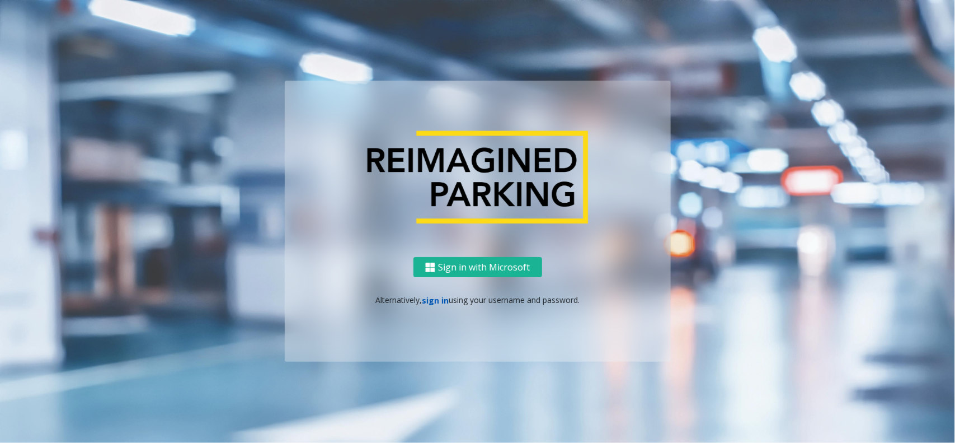
click at [434, 297] on link "sign in" at bounding box center [435, 300] width 27 height 11
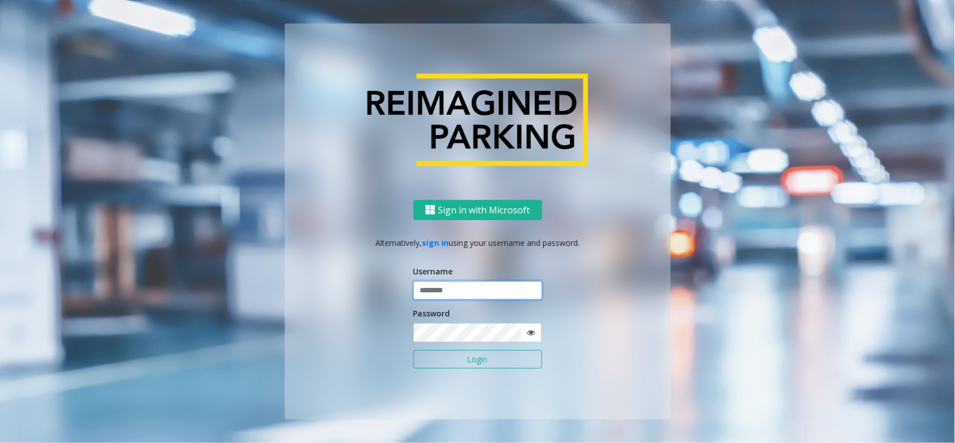
click at [441, 289] on input "text" at bounding box center [478, 290] width 129 height 19
paste input "**********"
type input "**********"
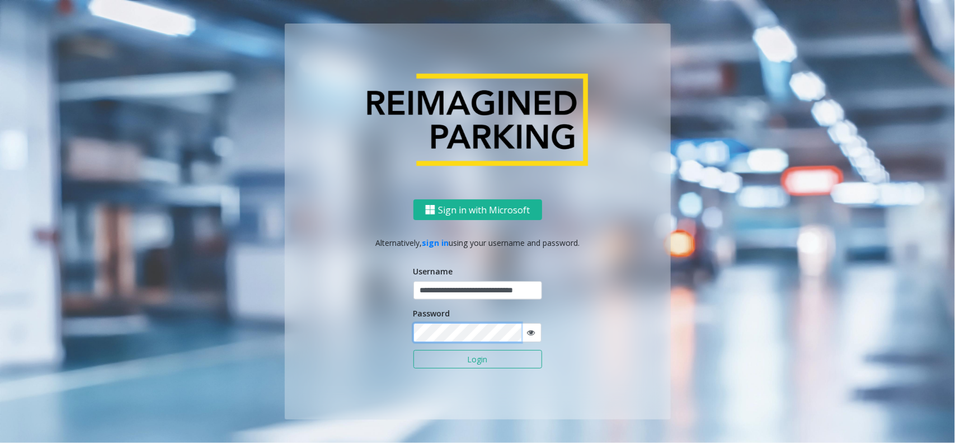
click at [414, 350] on button "Login" at bounding box center [478, 359] width 129 height 19
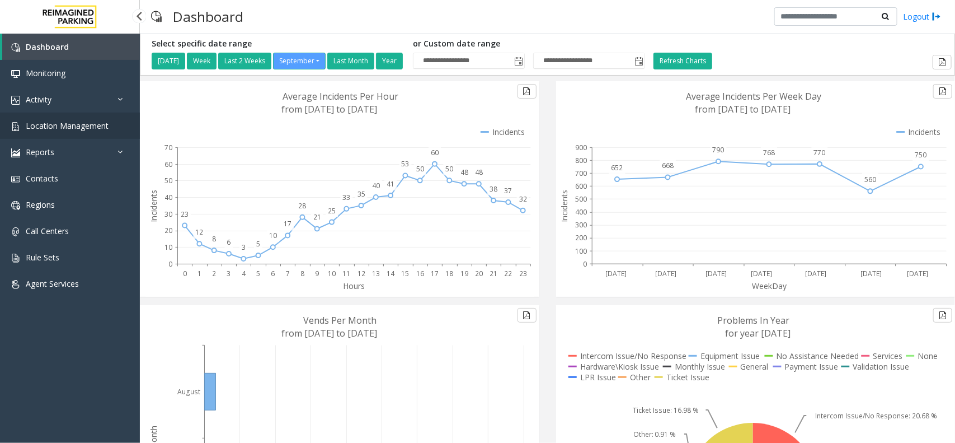
click at [76, 123] on span "Location Management" at bounding box center [67, 125] width 83 height 11
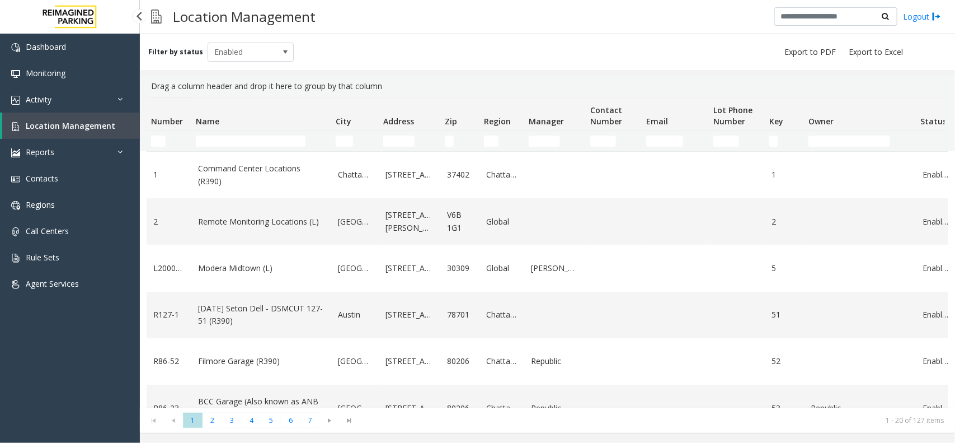
drag, startPoint x: 0, startPoint y: 0, endPoint x: 70, endPoint y: 129, distance: 146.5
click at [70, 129] on span "Location Management" at bounding box center [71, 125] width 90 height 11
click at [227, 146] on input "Name Filter" at bounding box center [251, 140] width 110 height 11
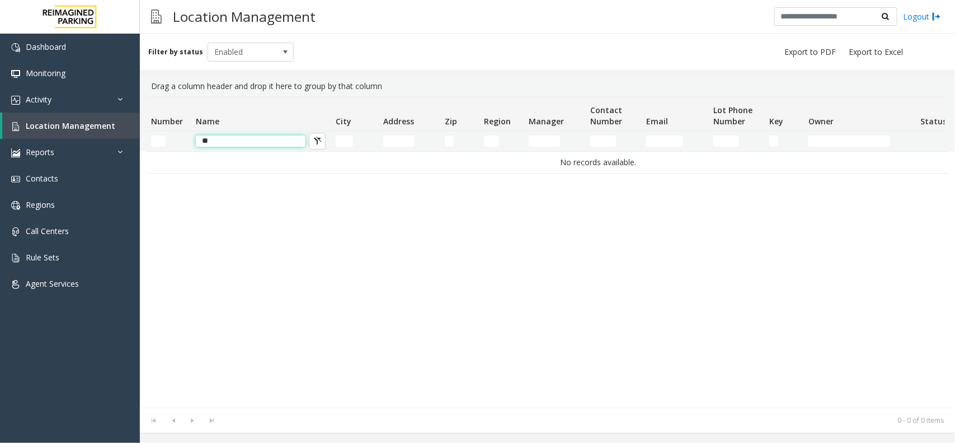
type input "*"
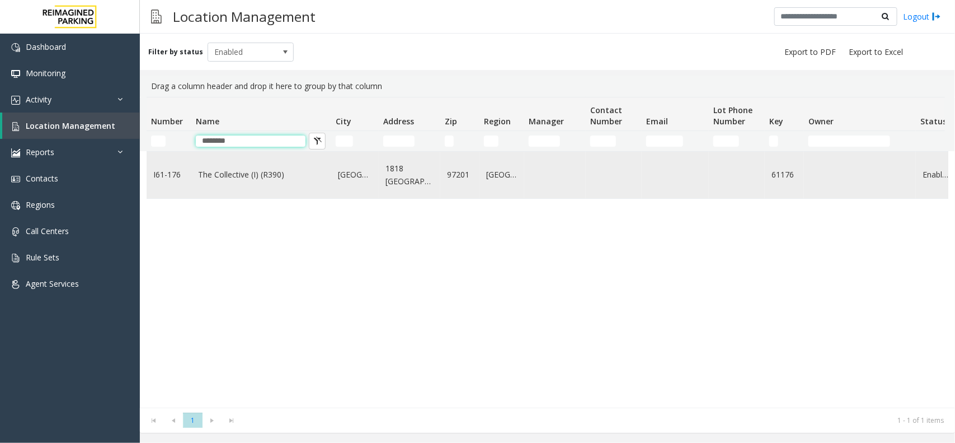
type input "********"
click at [168, 175] on link "I61-176" at bounding box center [168, 174] width 31 height 12
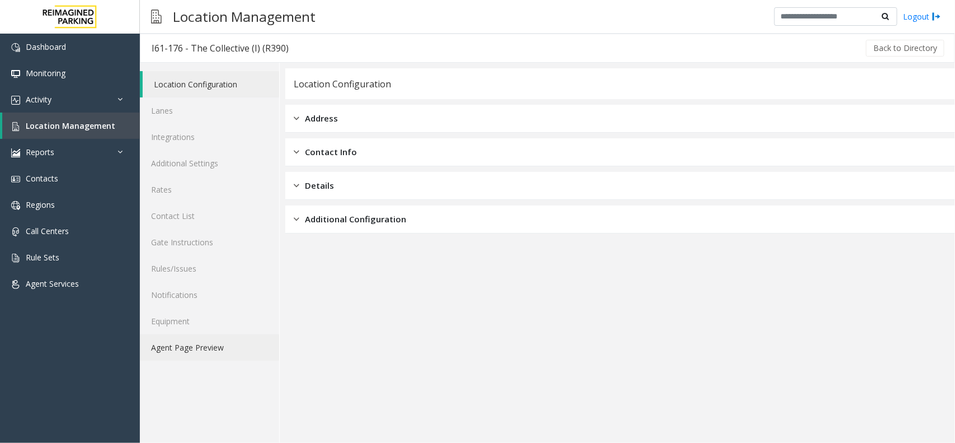
click at [205, 349] on link "Agent Page Preview" at bounding box center [209, 347] width 139 height 26
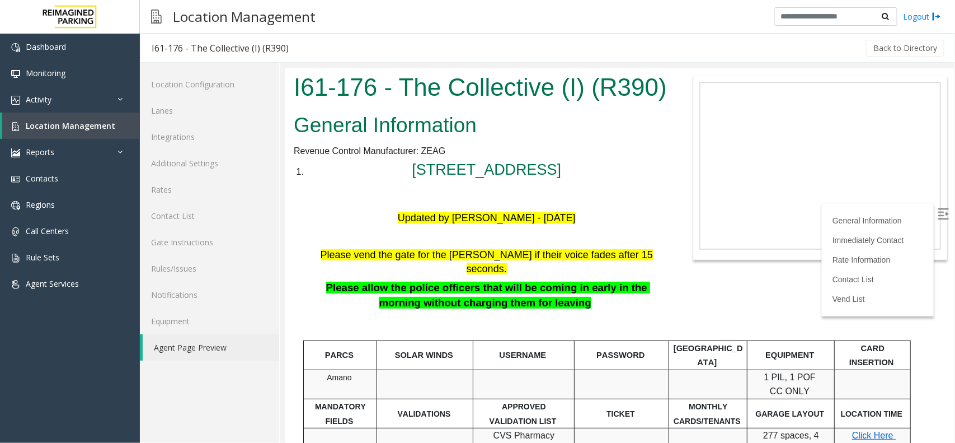
click at [937, 212] on img at bounding box center [942, 213] width 11 height 11
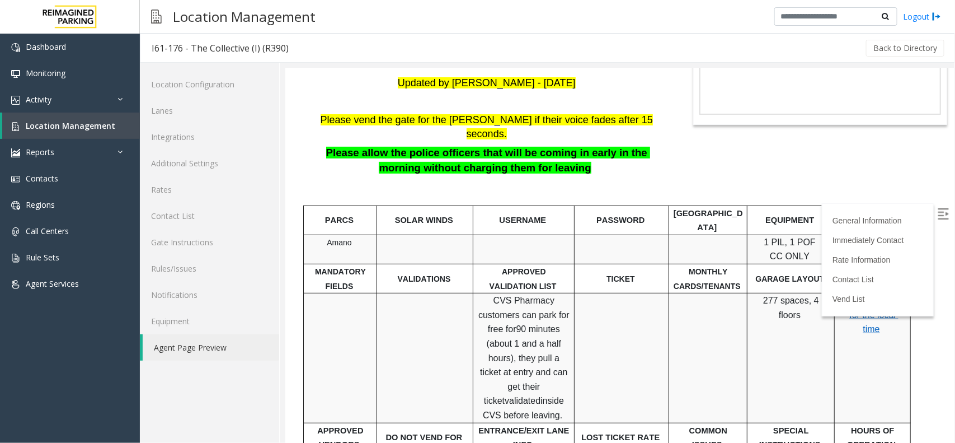
scroll to position [140, 0]
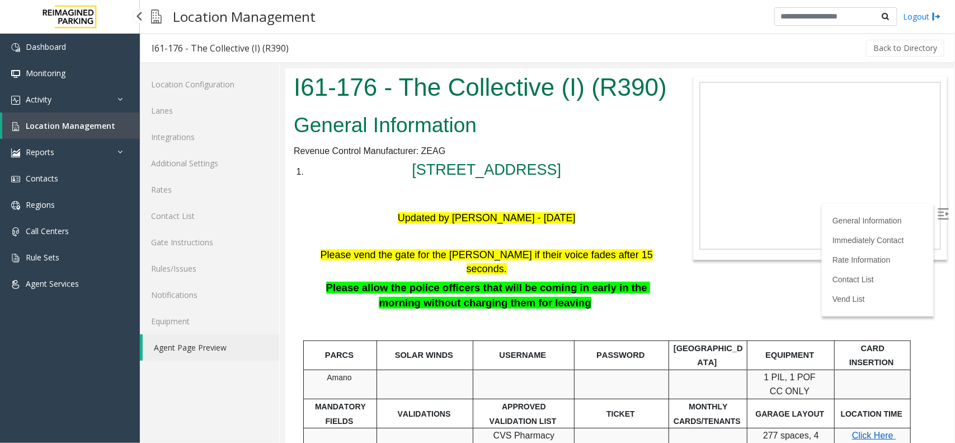
scroll to position [140, 0]
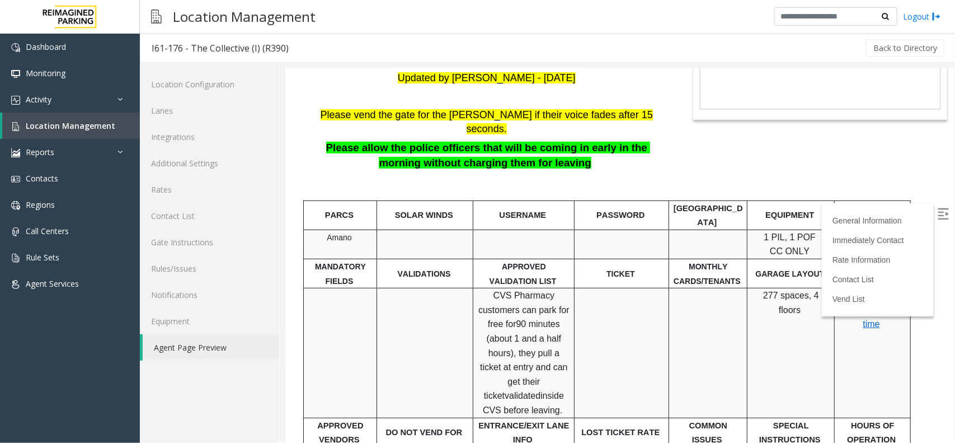
click at [198, 347] on link "Agent Page Preview" at bounding box center [211, 347] width 137 height 26
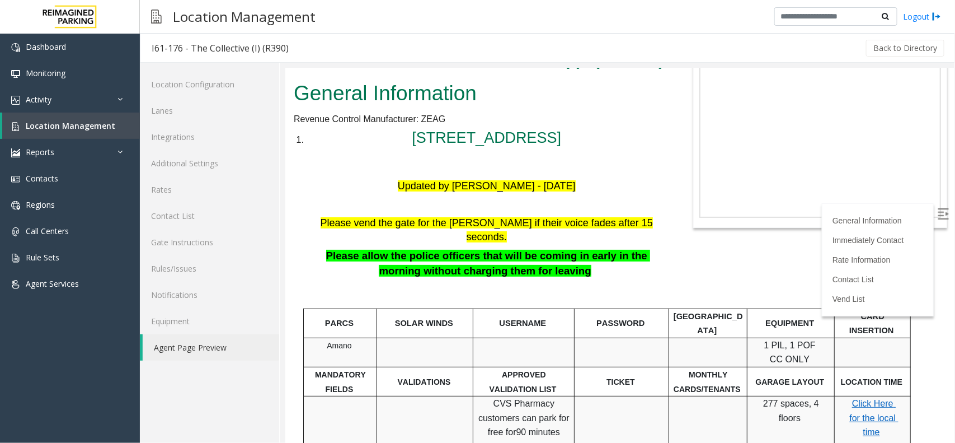
scroll to position [0, 0]
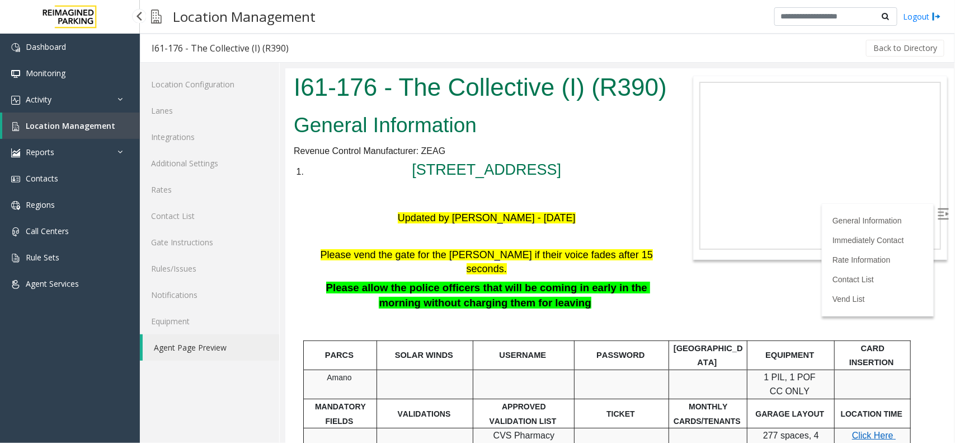
click at [46, 123] on span "Location Management" at bounding box center [71, 125] width 90 height 11
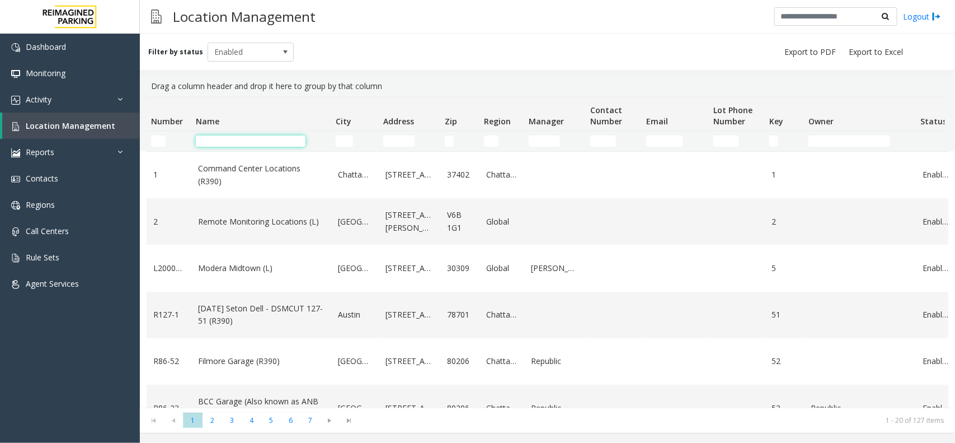
click at [255, 143] on input "Name Filter" at bounding box center [251, 140] width 110 height 11
click at [226, 140] on input "Name Filter" at bounding box center [251, 140] width 110 height 11
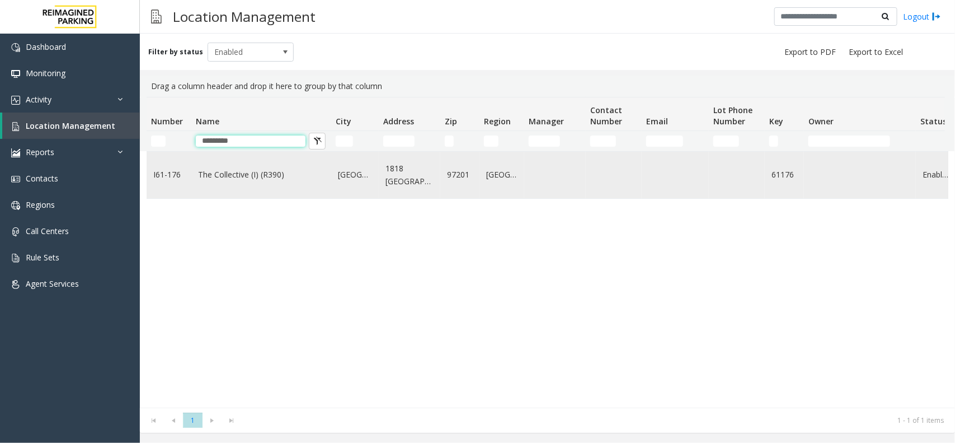
type input "*********"
click at [194, 177] on td "The Collective (I) (R390)" at bounding box center [261, 175] width 140 height 46
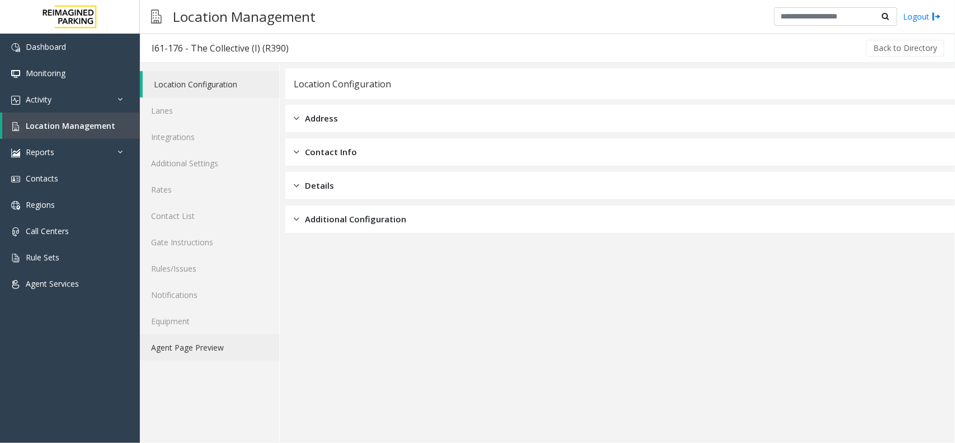
click at [198, 340] on link "Agent Page Preview" at bounding box center [209, 347] width 139 height 26
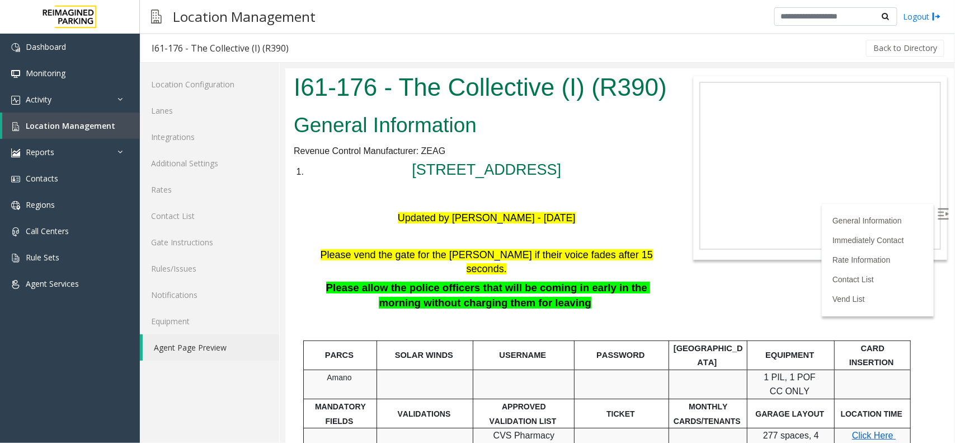
click at [937, 212] on img at bounding box center [942, 213] width 11 height 11
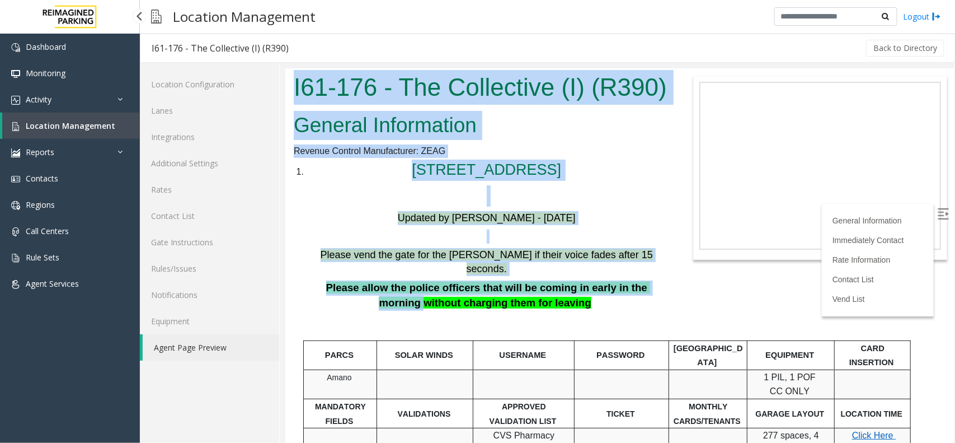
drag, startPoint x: 408, startPoint y: 181, endPoint x: 482, endPoint y: 65, distance: 137.4
click at [482, 68] on html "I61-176 - The Collective (I) (R390) General Information Revenue Control Manufac…" at bounding box center [619, 255] width 669 height 374
click at [546, 139] on h2 "General Information" at bounding box center [479, 124] width 373 height 29
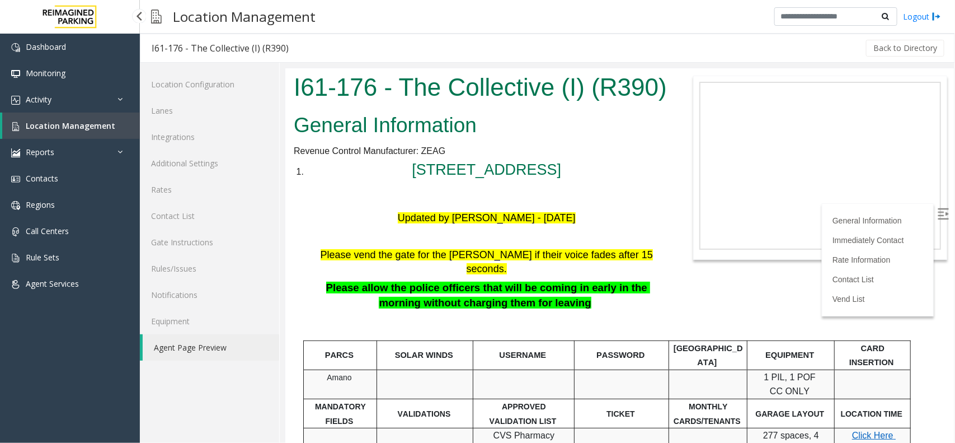
click at [78, 122] on span "Location Management" at bounding box center [71, 125] width 90 height 11
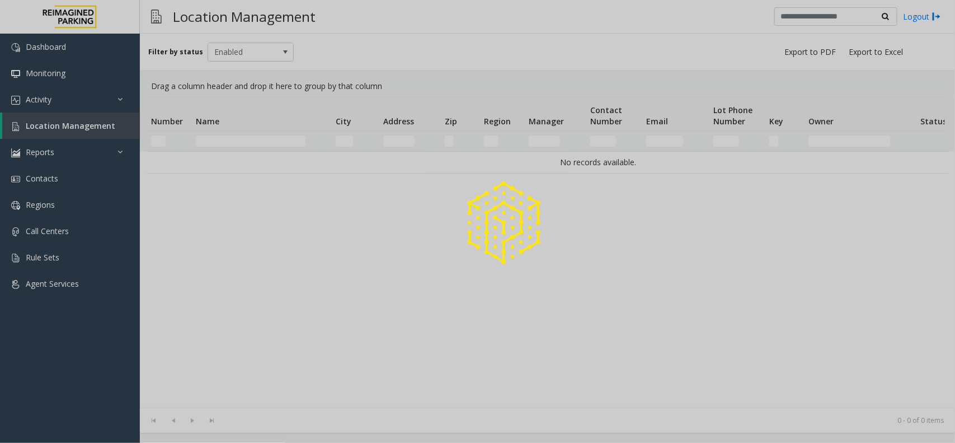
click at [224, 138] on div at bounding box center [477, 221] width 955 height 443
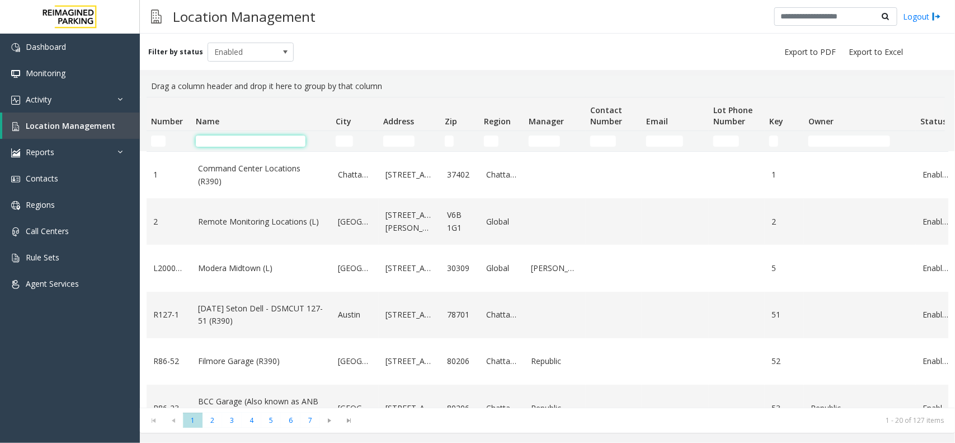
click at [247, 142] on input "Name Filter" at bounding box center [251, 140] width 110 height 11
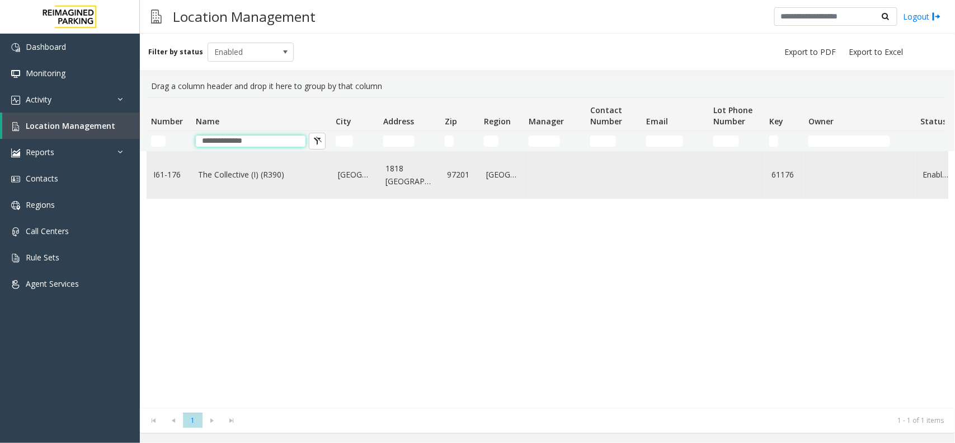
type input "**********"
click at [273, 167] on td "The Collective (I) (R390)" at bounding box center [261, 175] width 140 height 46
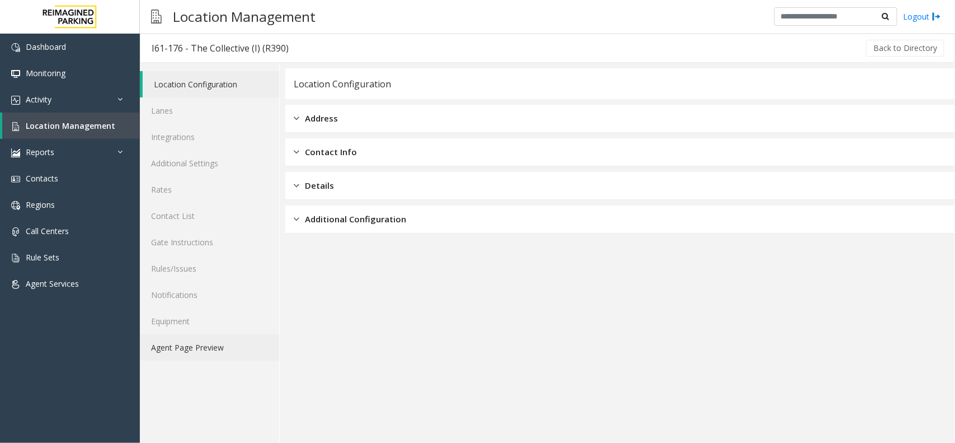
click at [205, 346] on link "Agent Page Preview" at bounding box center [209, 347] width 139 height 26
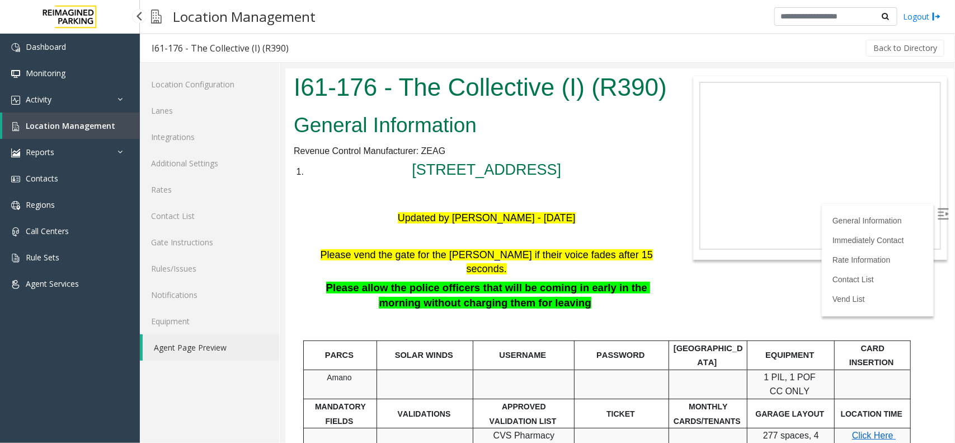
click at [57, 124] on span "Location Management" at bounding box center [71, 125] width 90 height 11
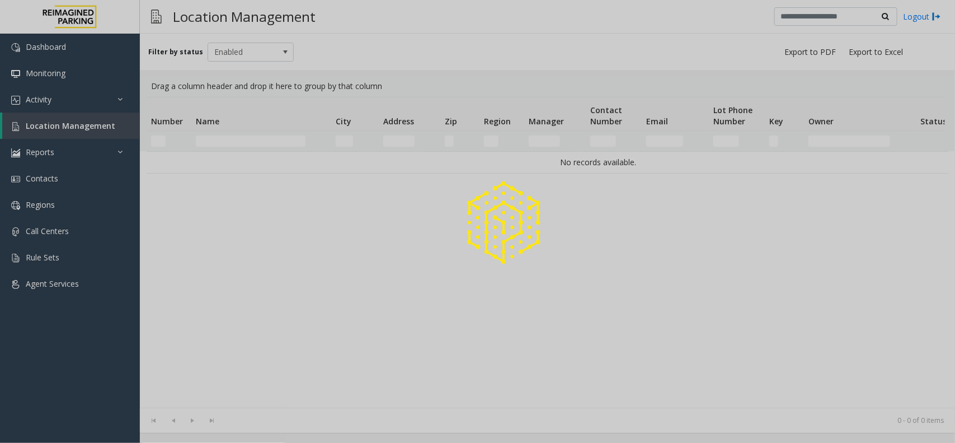
click at [244, 135] on div at bounding box center [477, 221] width 955 height 443
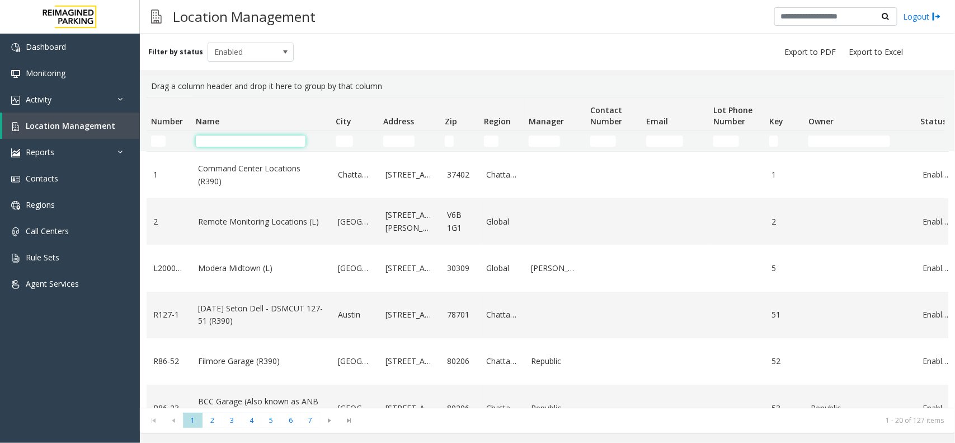
click at [242, 143] on input "Name Filter" at bounding box center [251, 140] width 110 height 11
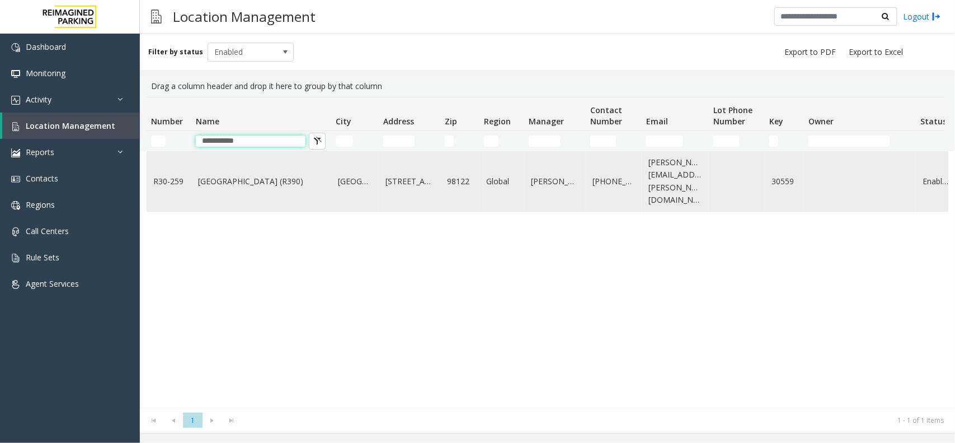
type input "**********"
click at [282, 184] on td "[GEOGRAPHIC_DATA] (R390)" at bounding box center [261, 181] width 140 height 59
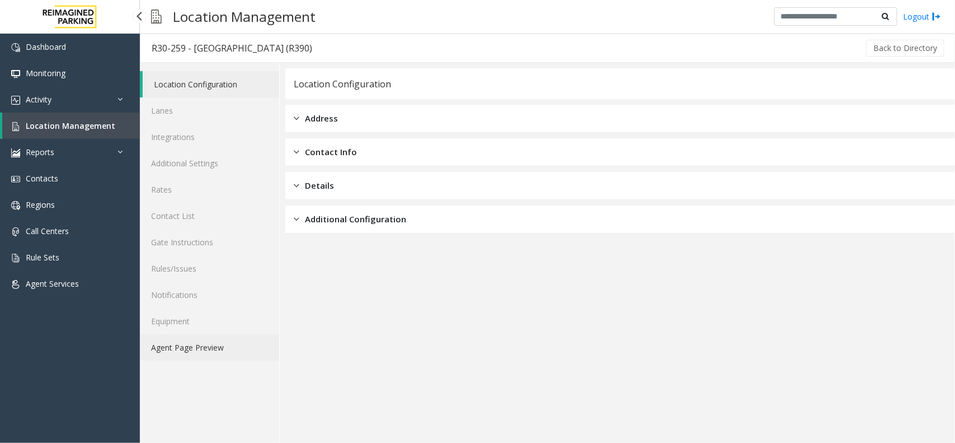
click at [188, 354] on link "Agent Page Preview" at bounding box center [209, 347] width 139 height 26
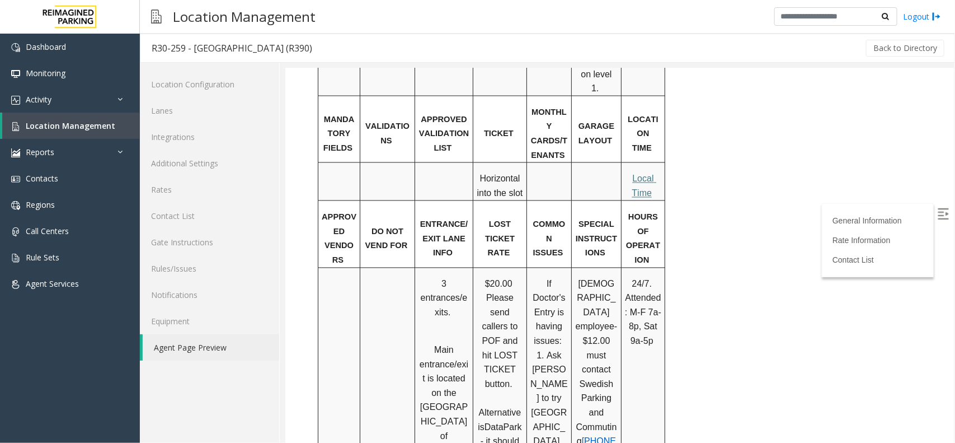
scroll to position [909, 0]
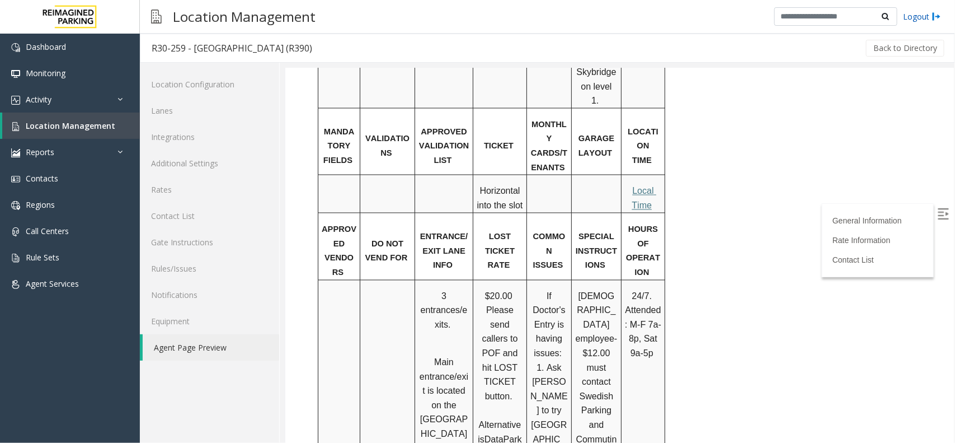
click at [926, 15] on link "Logout" at bounding box center [922, 17] width 38 height 12
